Goal: Navigation & Orientation: Find specific page/section

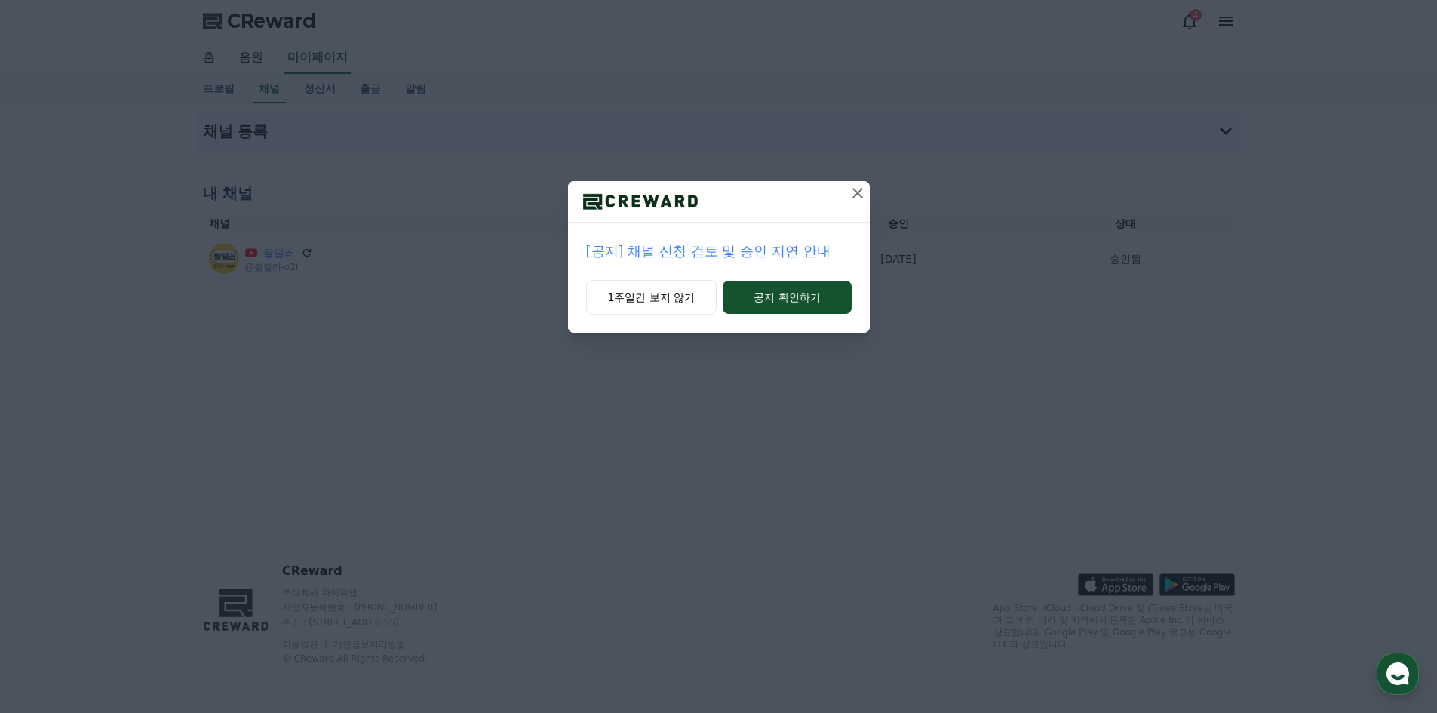
click at [855, 191] on icon at bounding box center [857, 193] width 11 height 11
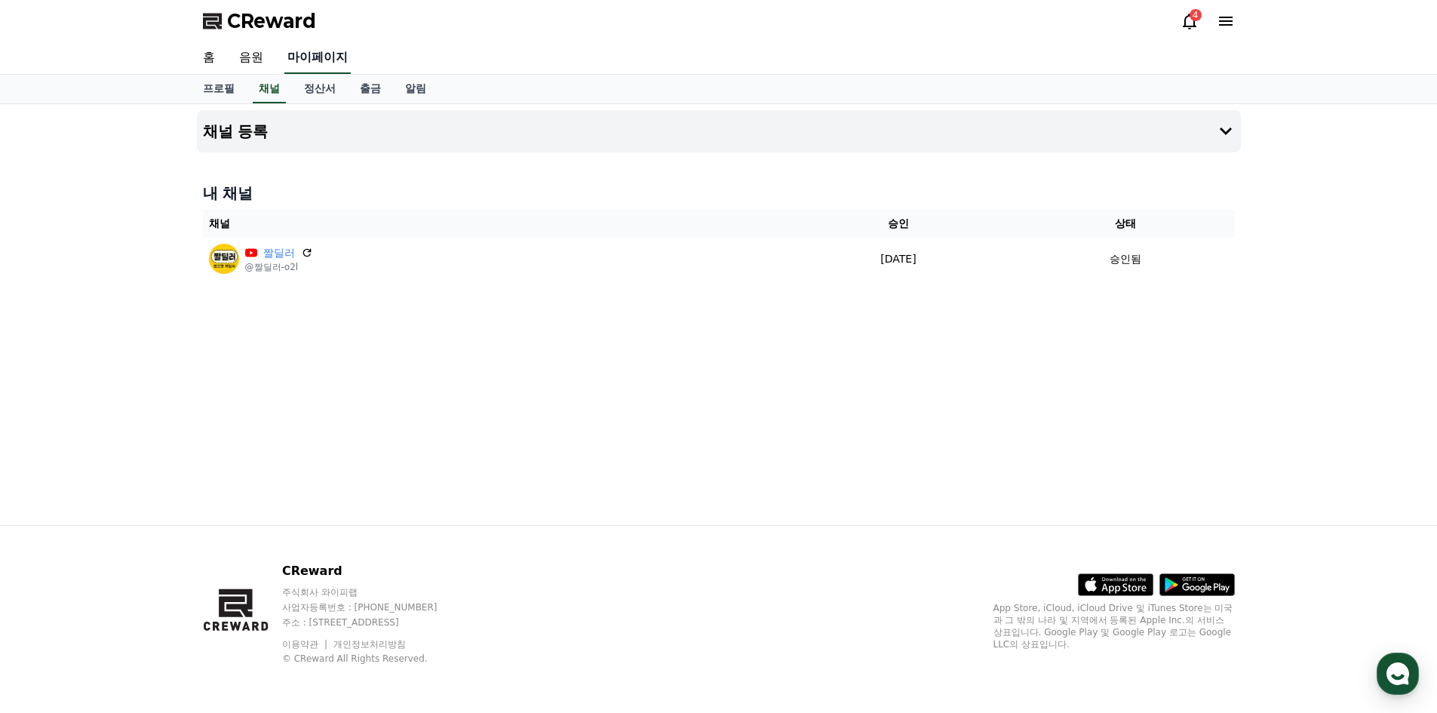
click at [302, 58] on link "마이페이지" at bounding box center [317, 58] width 66 height 32
select select "**********"
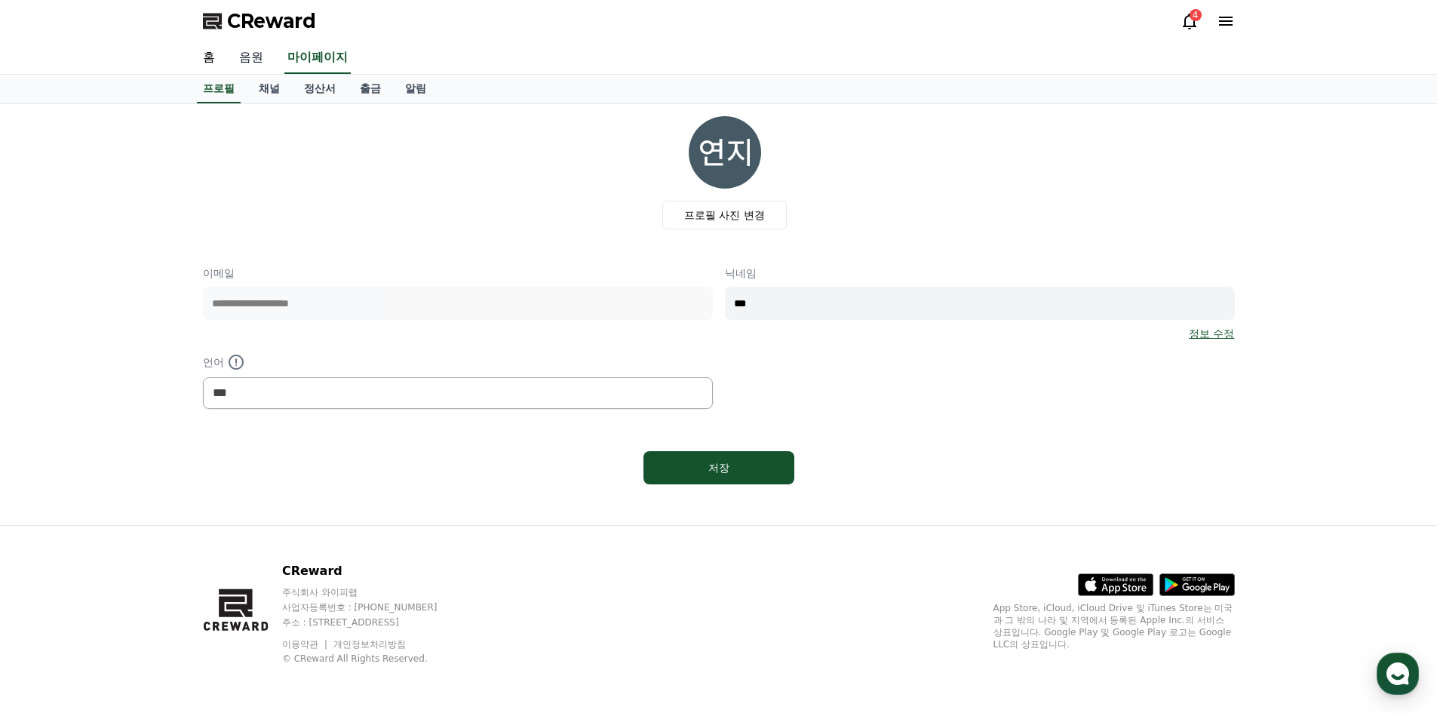
click at [255, 57] on link "음원" at bounding box center [251, 58] width 48 height 32
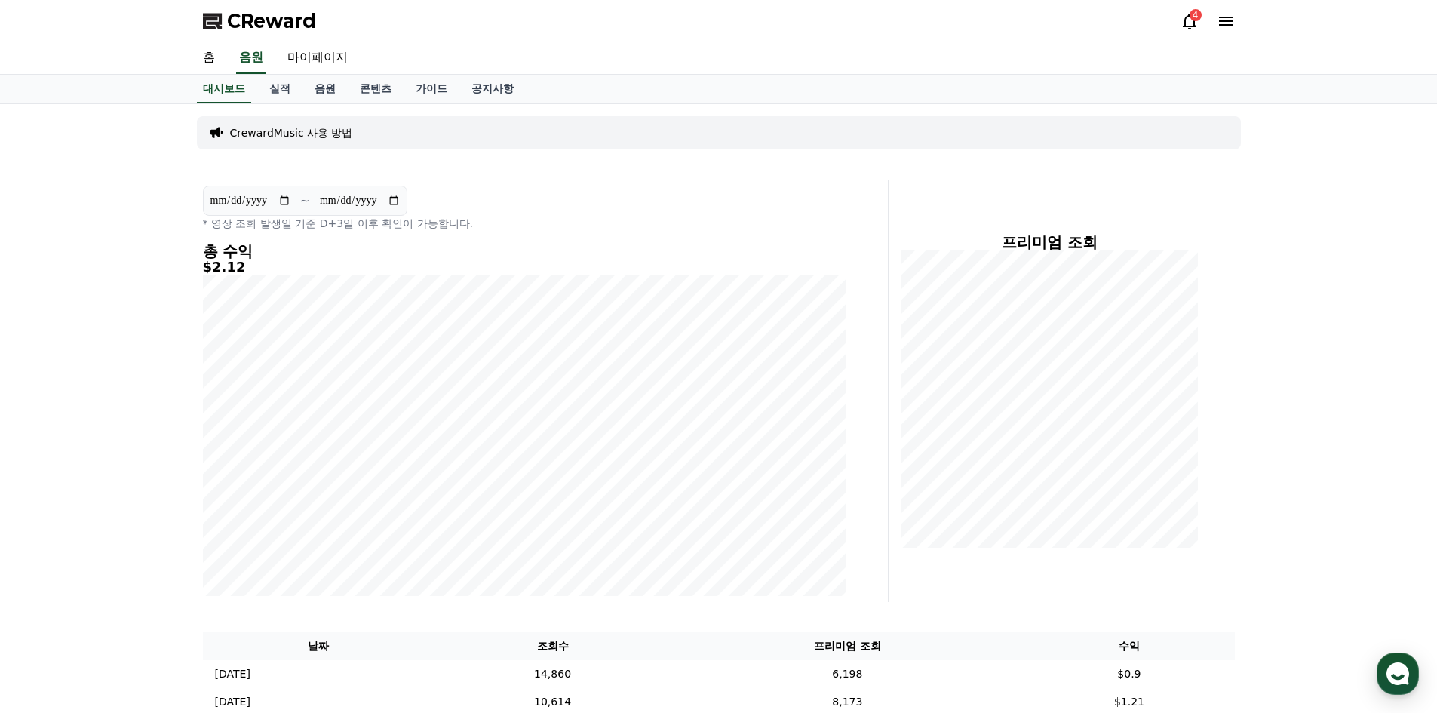
click at [189, 69] on div "홈 음원 마이페이지" at bounding box center [718, 58] width 1437 height 32
click at [208, 61] on link "홈" at bounding box center [209, 58] width 36 height 32
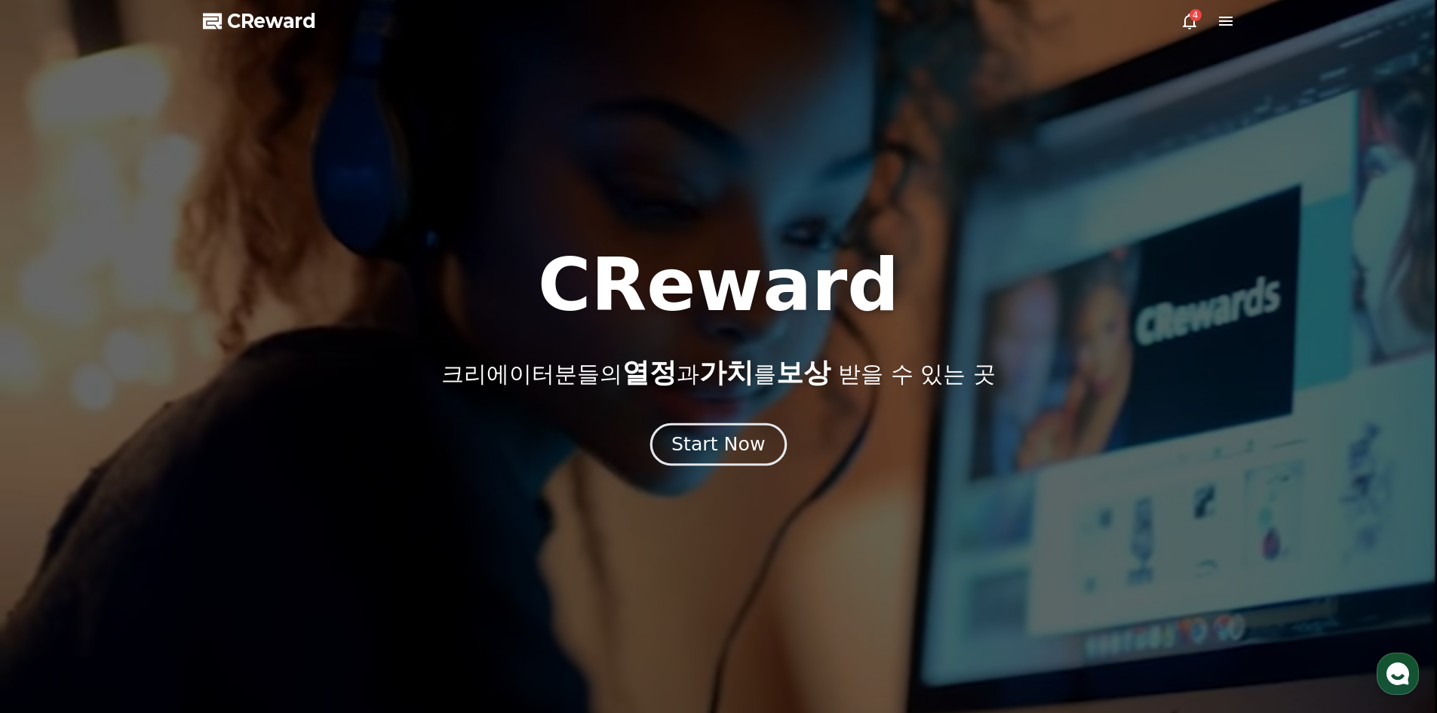
click at [721, 445] on div "Start Now" at bounding box center [718, 444] width 94 height 26
